Goal: Find specific page/section: Locate a particular part of the current website

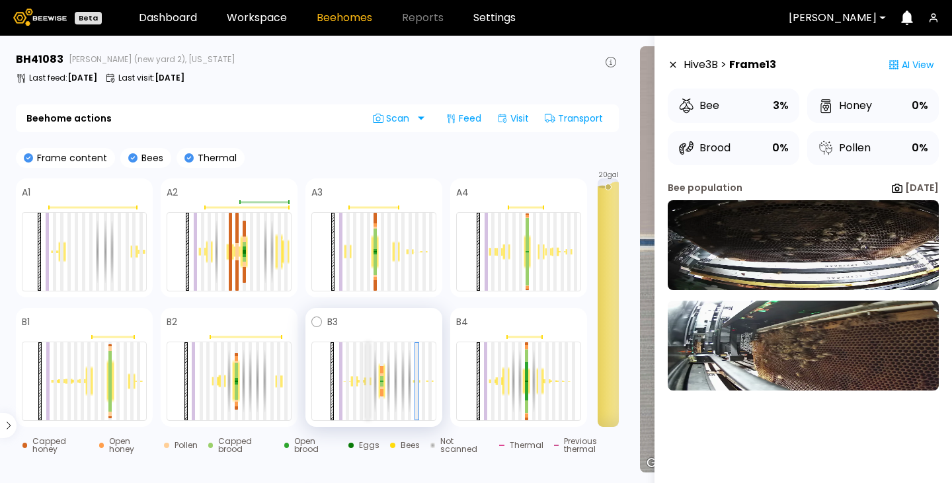
click at [366, 374] on div at bounding box center [367, 381] width 3 height 78
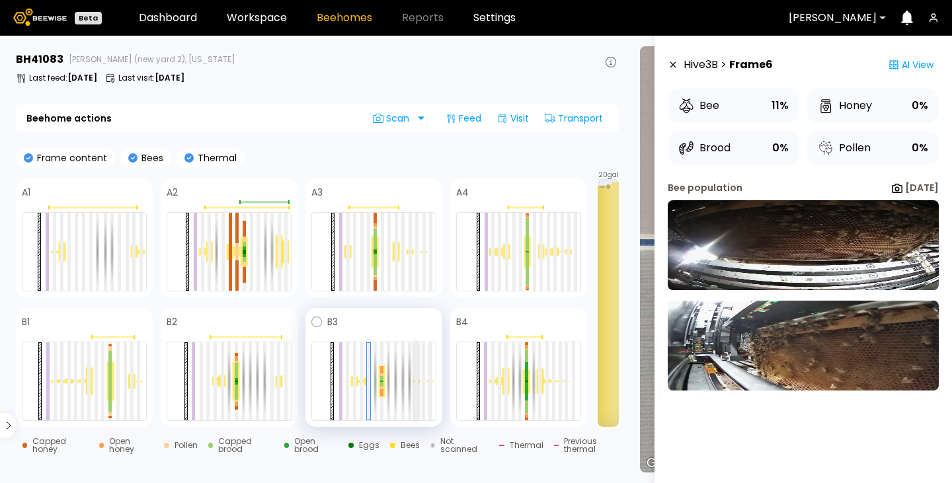
click at [418, 379] on div at bounding box center [415, 381] width 3 height 78
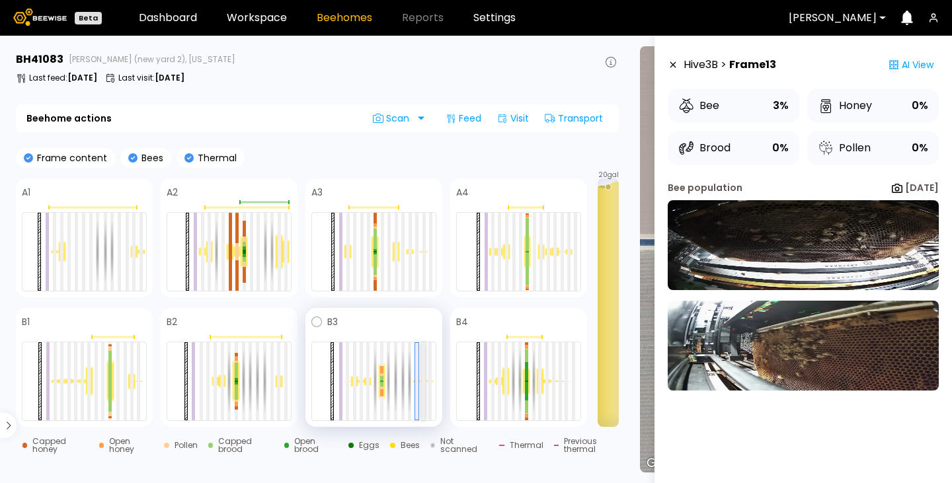
click at [424, 371] on div at bounding box center [423, 381] width 3 height 78
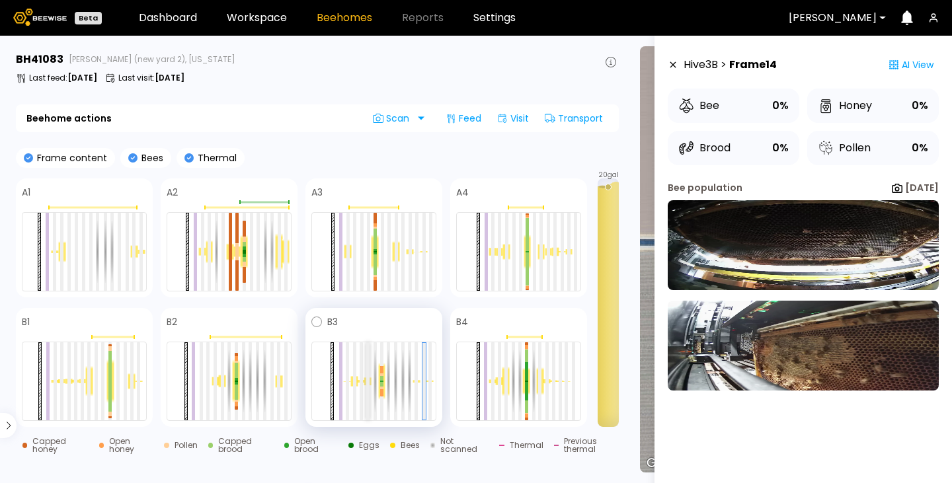
click at [368, 377] on div at bounding box center [367, 381] width 3 height 78
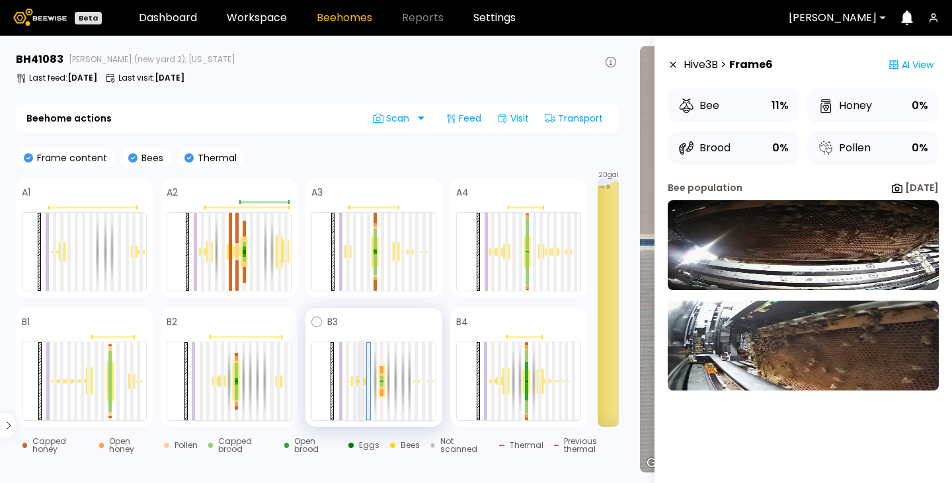
click at [362, 372] on div at bounding box center [360, 381] width 3 height 78
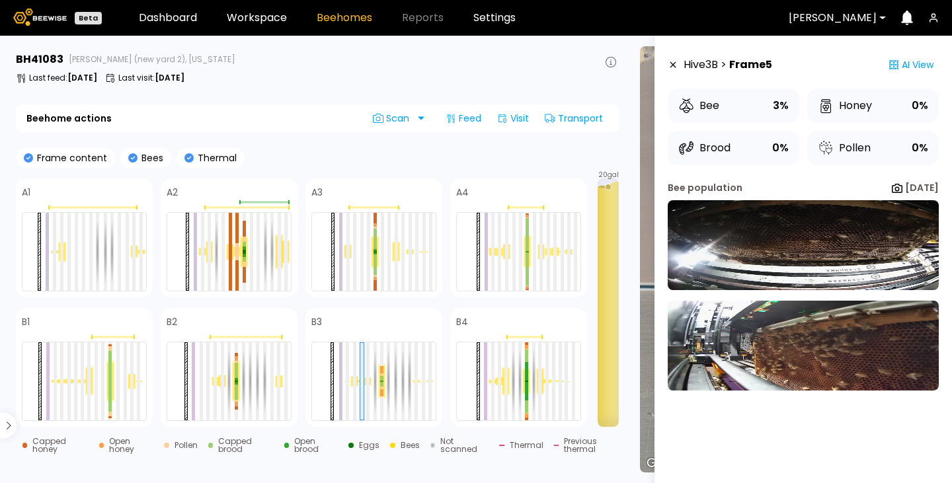
click at [674, 67] on icon at bounding box center [673, 65] width 6 height 6
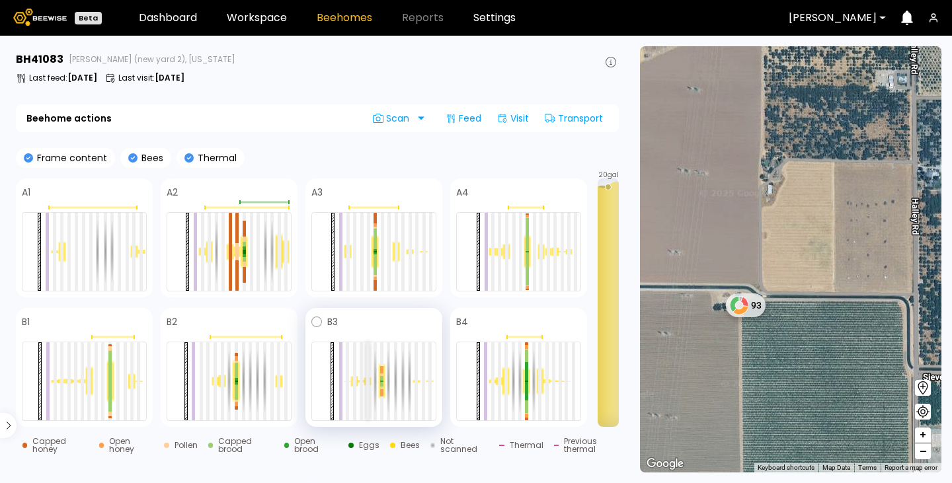
click at [369, 372] on div at bounding box center [367, 381] width 3 height 78
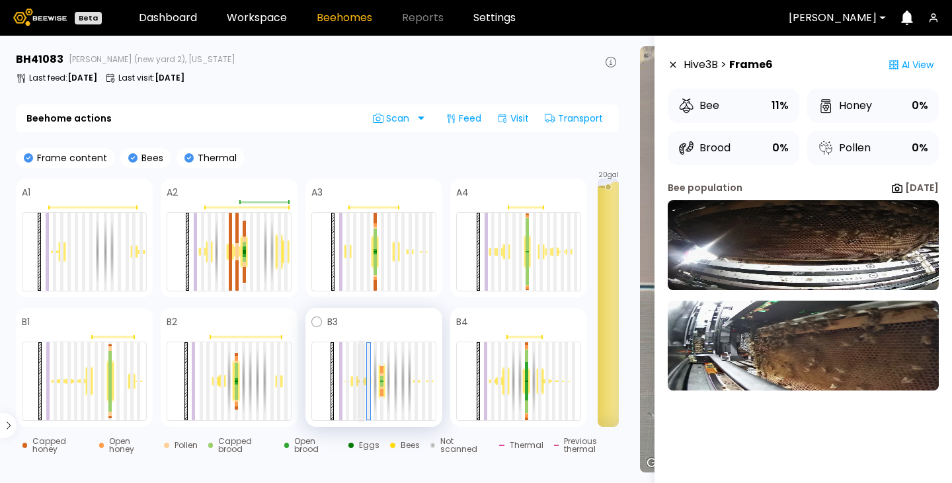
click at [362, 373] on div at bounding box center [360, 381] width 3 height 78
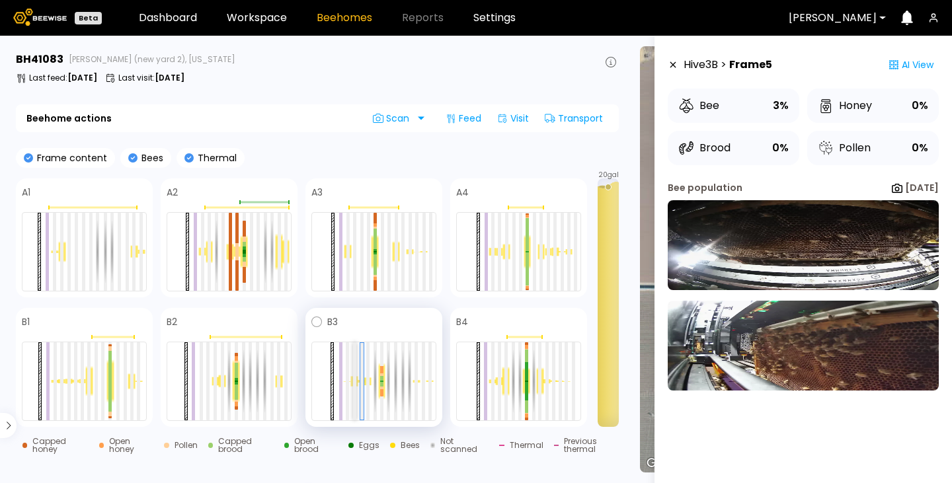
click at [354, 379] on div at bounding box center [354, 381] width 3 height 78
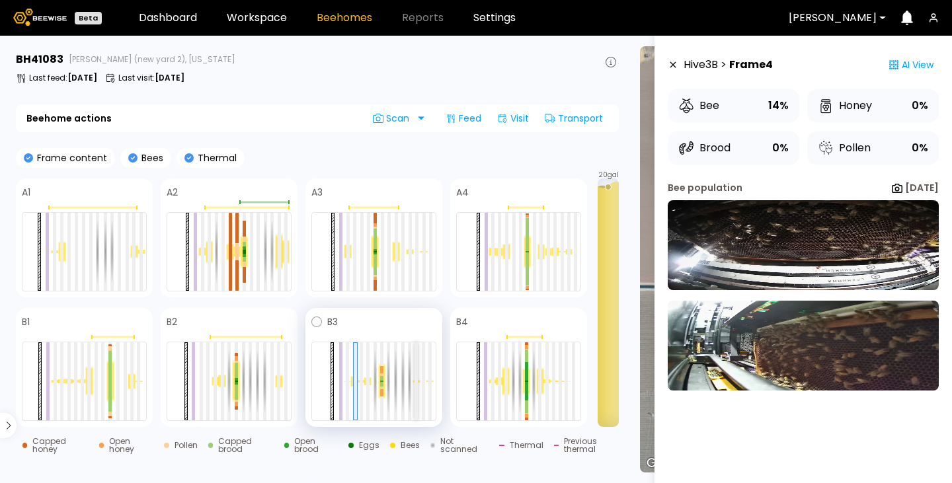
click at [416, 370] on div at bounding box center [415, 381] width 3 height 78
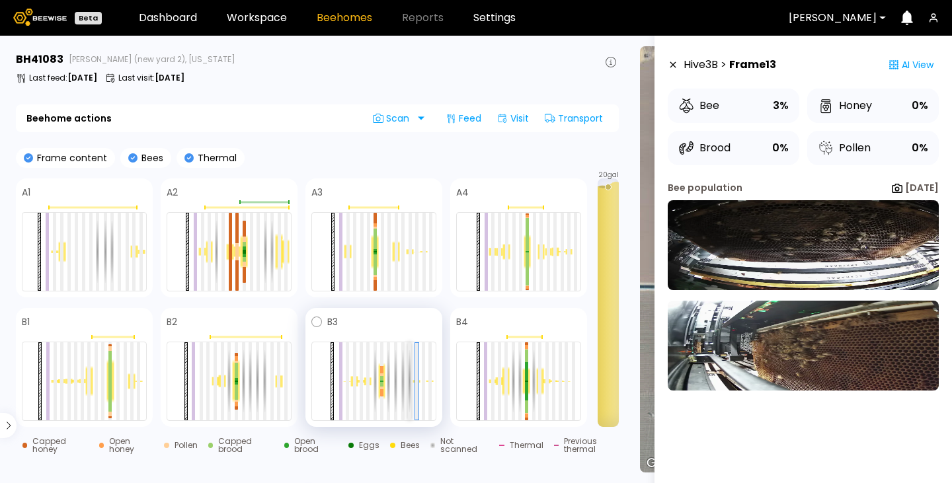
click at [410, 387] on div at bounding box center [409, 381] width 3 height 78
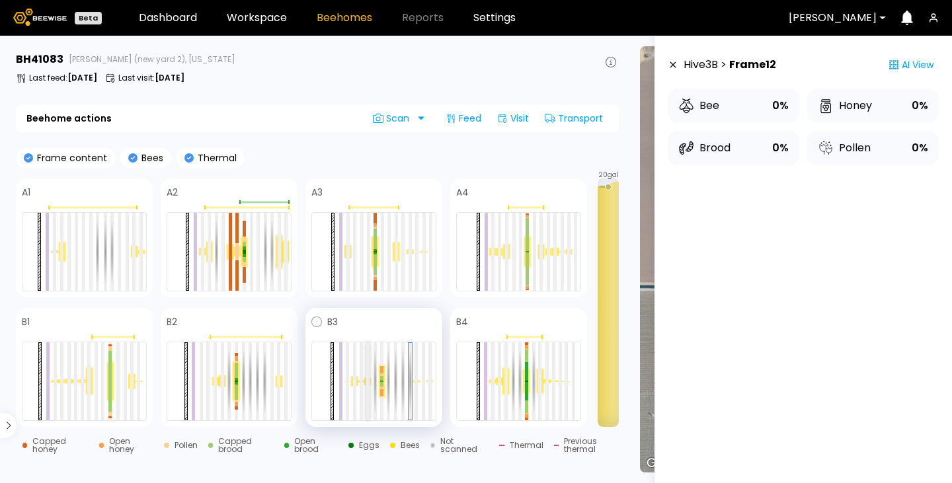
click at [369, 389] on div at bounding box center [367, 381] width 3 height 78
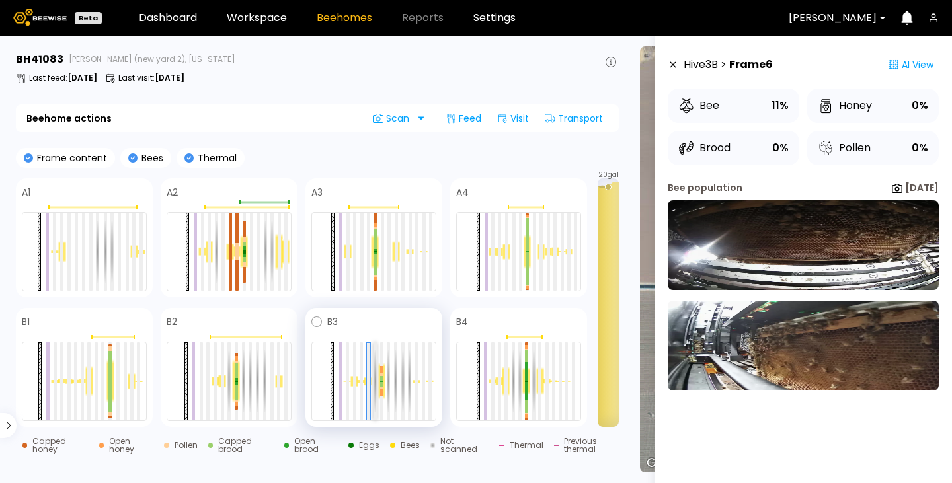
click at [375, 387] on div at bounding box center [374, 381] width 3 height 78
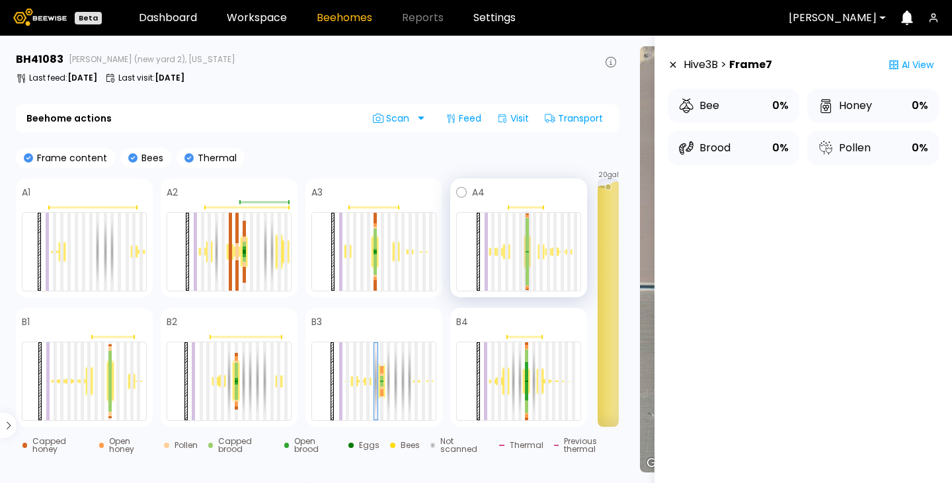
click at [527, 242] on div at bounding box center [526, 234] width 3 height 33
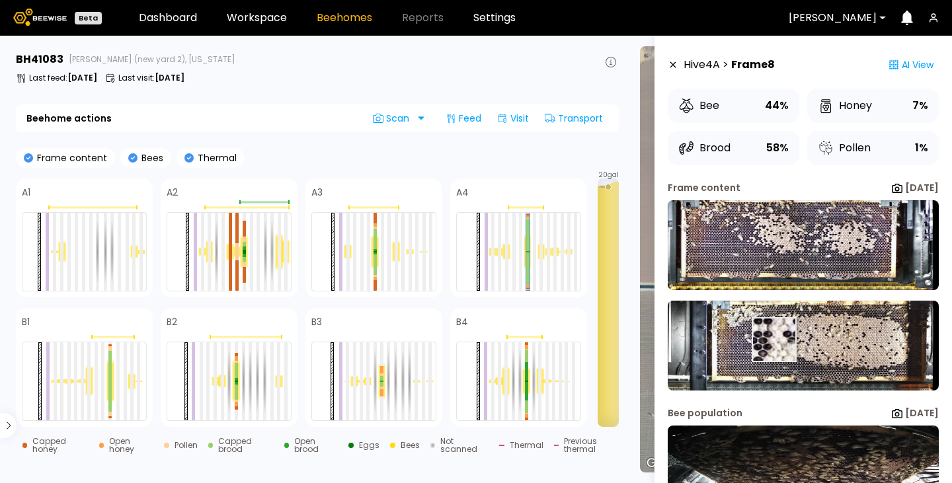
click at [773, 340] on img at bounding box center [802, 346] width 271 height 90
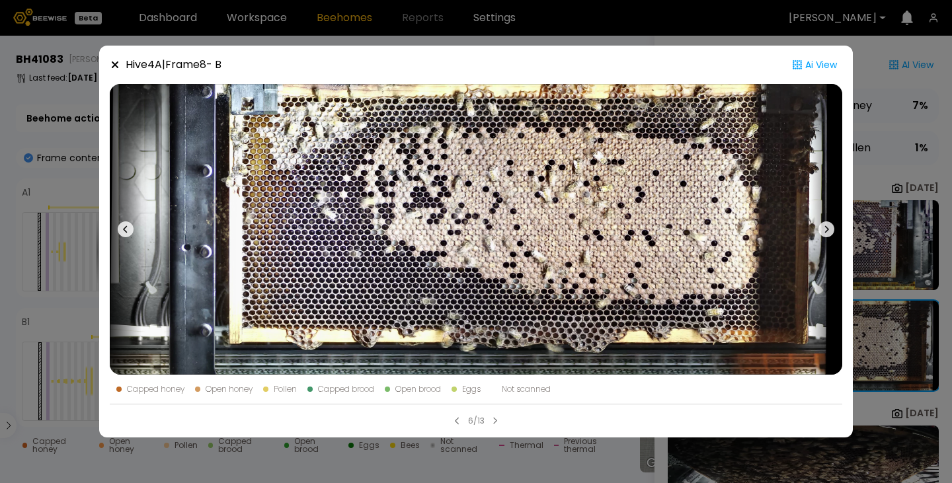
click at [6, 205] on div "Hive 4 A | Frame 8 - B Ai View Capped honey Open honey Pollen Capped brood Open…" at bounding box center [476, 241] width 952 height 483
